Goal: Communication & Community: Answer question/provide support

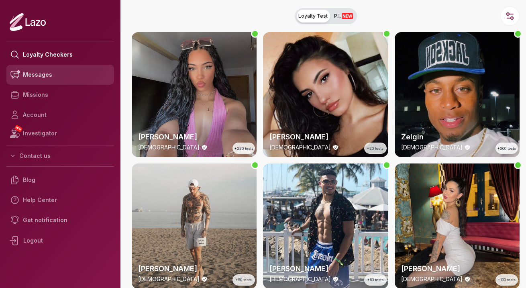
click at [41, 71] on link "Messages" at bounding box center [60, 75] width 108 height 20
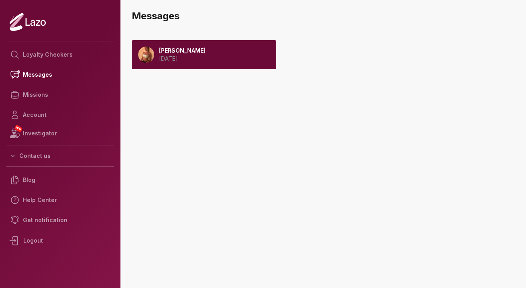
click at [205, 64] on div "Sharon 2025 September 08" at bounding box center [204, 54] width 144 height 29
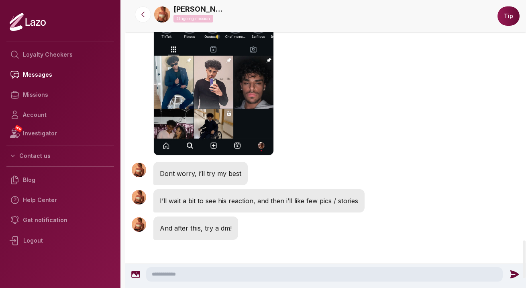
scroll to position [1824, 0]
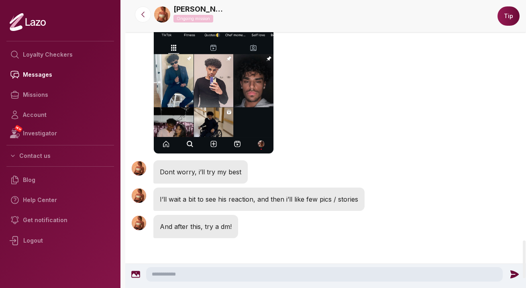
click at [248, 277] on textarea at bounding box center [324, 274] width 356 height 14
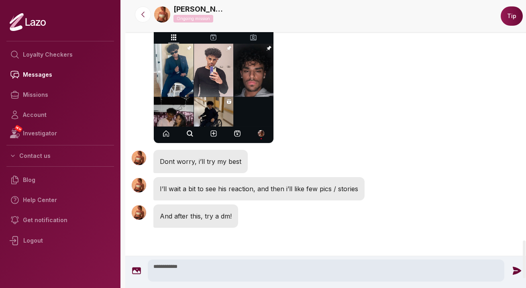
type textarea "**********"
click at [514, 274] on icon at bounding box center [516, 270] width 10 height 10
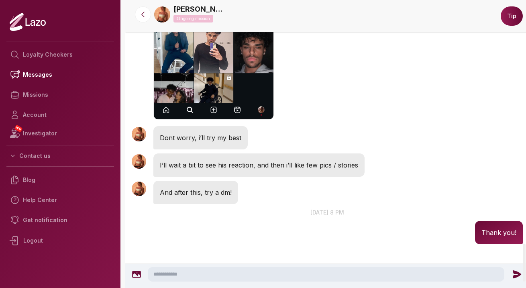
scroll to position [1850, 0]
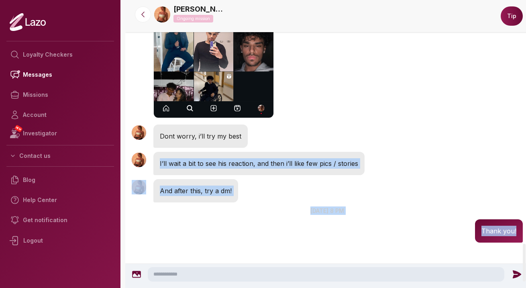
drag, startPoint x: 446, startPoint y: 245, endPoint x: 436, endPoint y: 84, distance: 161.6
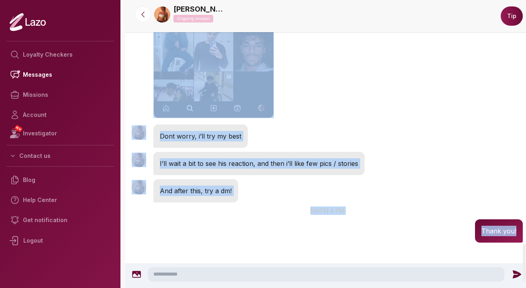
click at [435, 122] on div "[PERSON_NAME] 5:55 PM Dont worry, i’ll try my best" at bounding box center [327, 135] width 404 height 27
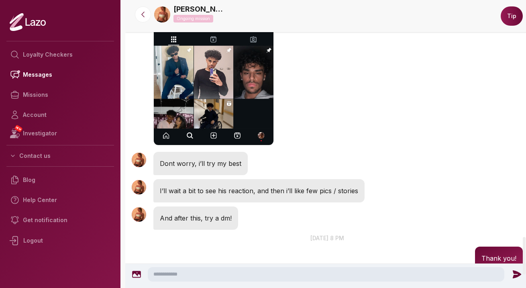
scroll to position [1866, 0]
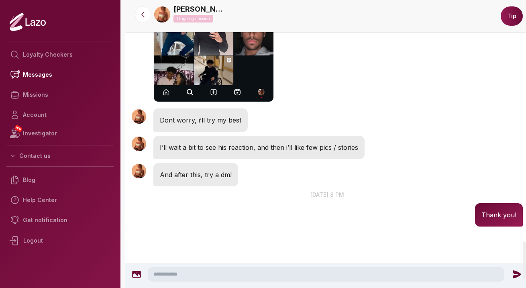
click at [236, 268] on textarea at bounding box center [326, 274] width 356 height 14
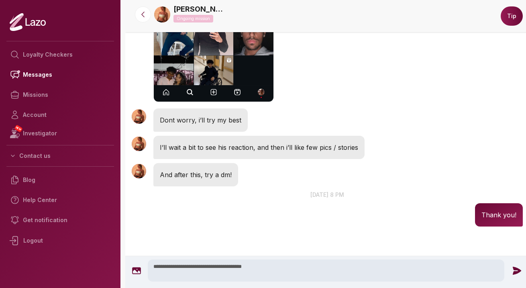
type textarea "**********"
click at [511, 270] on icon at bounding box center [516, 270] width 10 height 10
